Goal: Information Seeking & Learning: Learn about a topic

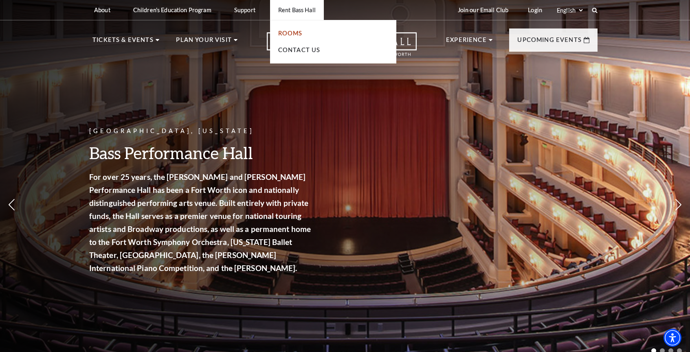
click at [299, 33] on link "Rooms" at bounding box center [290, 33] width 24 height 7
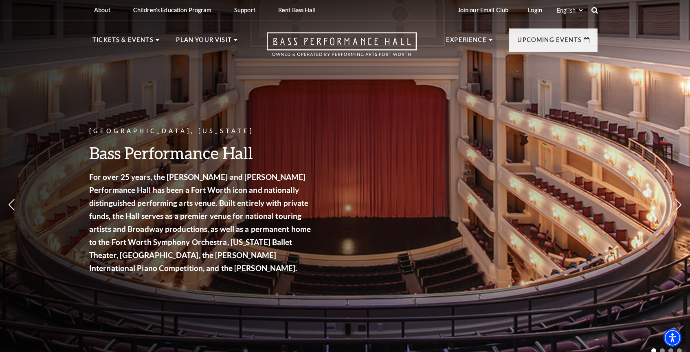
click at [593, 7] on icon at bounding box center [594, 10] width 7 height 7
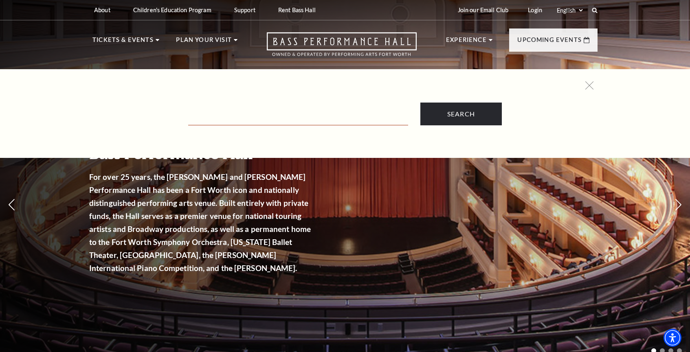
click at [342, 123] on input "Text field" at bounding box center [298, 117] width 220 height 17
type input "careers"
click at [461, 114] on input "Search" at bounding box center [460, 114] width 81 height 23
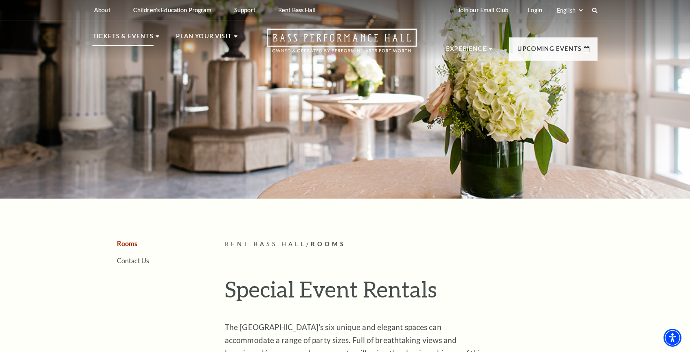
click at [109, 37] on p "Tickets & Events" at bounding box center [122, 38] width 61 height 15
click at [217, 41] on p "Plan Your Visit" at bounding box center [204, 38] width 56 height 15
click at [237, 35] on link "Open this option" at bounding box center [341, 45] width 209 height 32
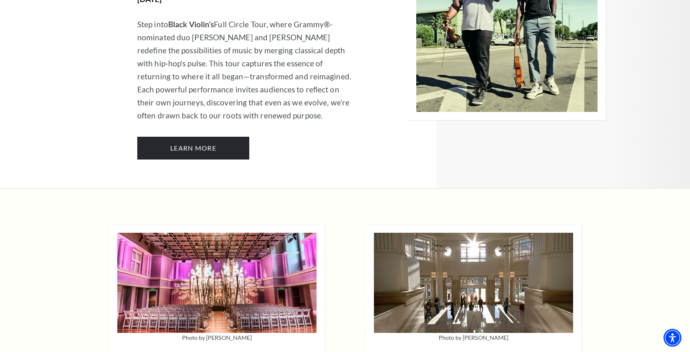
scroll to position [1847, 0]
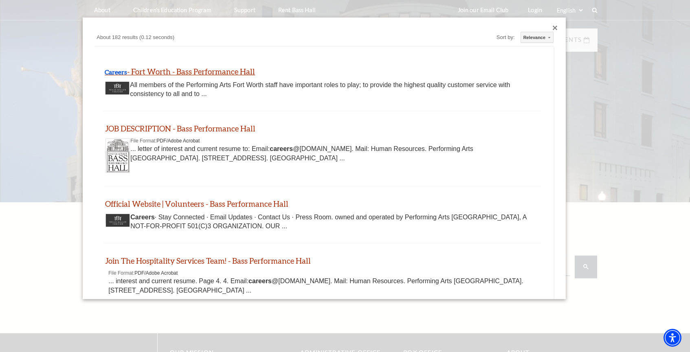
click at [251, 72] on link "Careers - Fort Worth - Bass Performance Hall" at bounding box center [180, 71] width 150 height 9
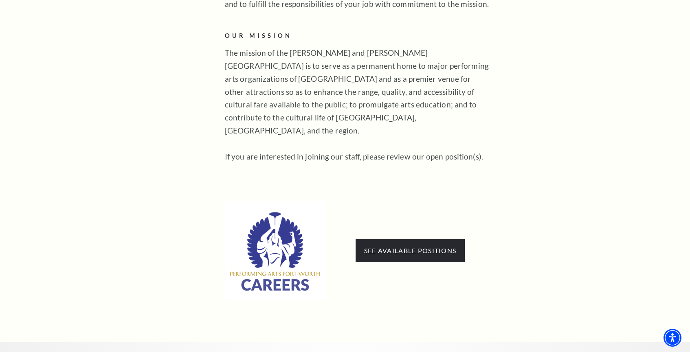
scroll to position [388, 0]
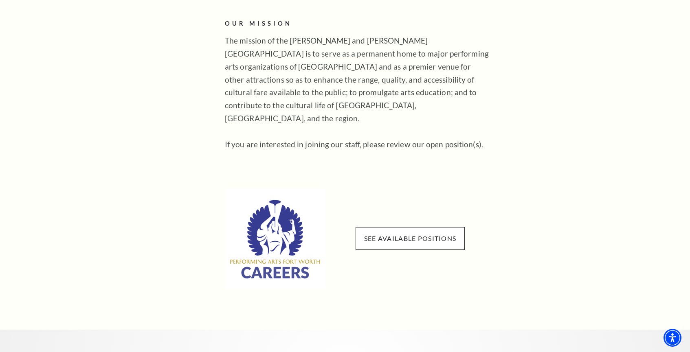
click at [413, 227] on span "See available positions" at bounding box center [410, 238] width 109 height 23
click at [413, 235] on link "See available positions" at bounding box center [410, 239] width 92 height 8
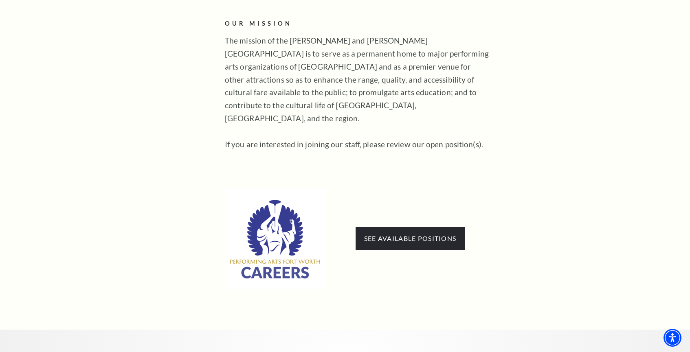
click at [148, 197] on aside "Tours Volunteers Careers Stay Connected Email Updates Contact Us Press Room" at bounding box center [146, 70] width 108 height 437
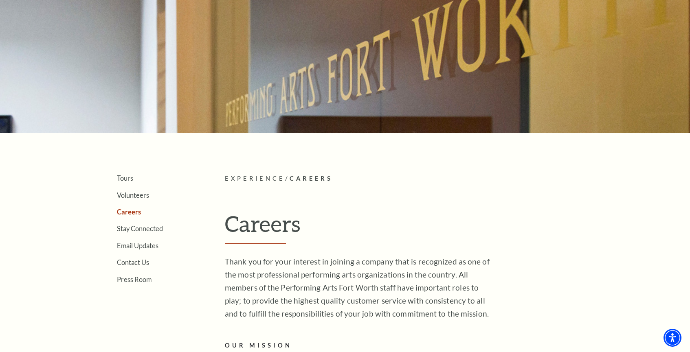
scroll to position [56, 0]
